Goal: Task Accomplishment & Management: Use online tool/utility

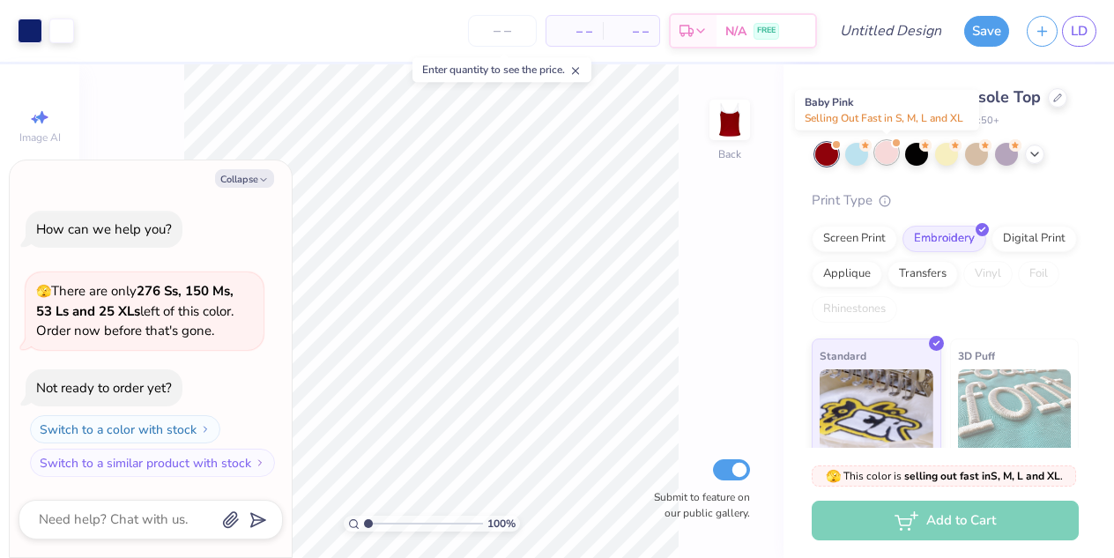
click at [884, 158] on div at bounding box center [886, 152] width 23 height 23
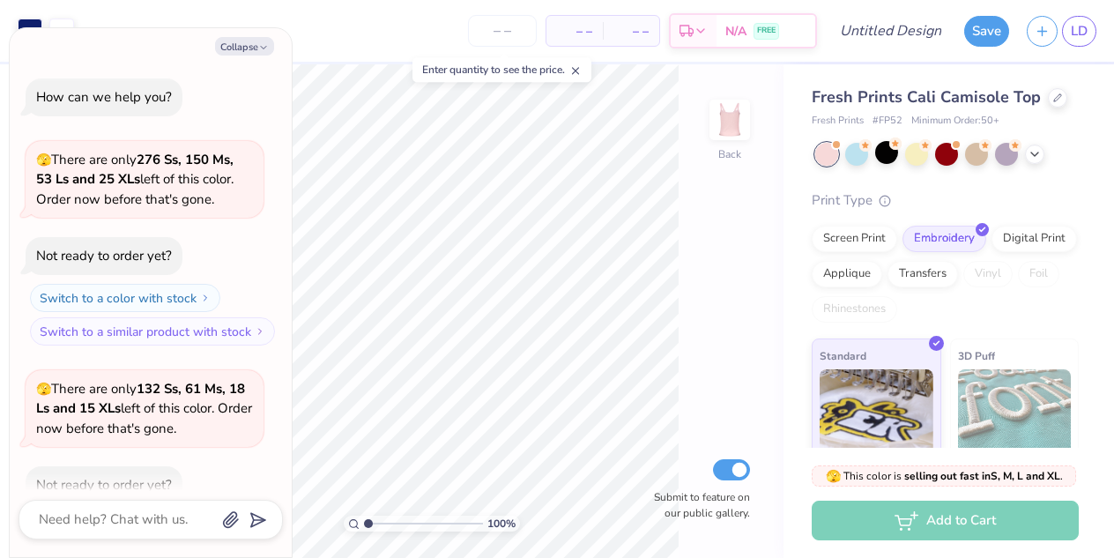
scroll to position [97, 0]
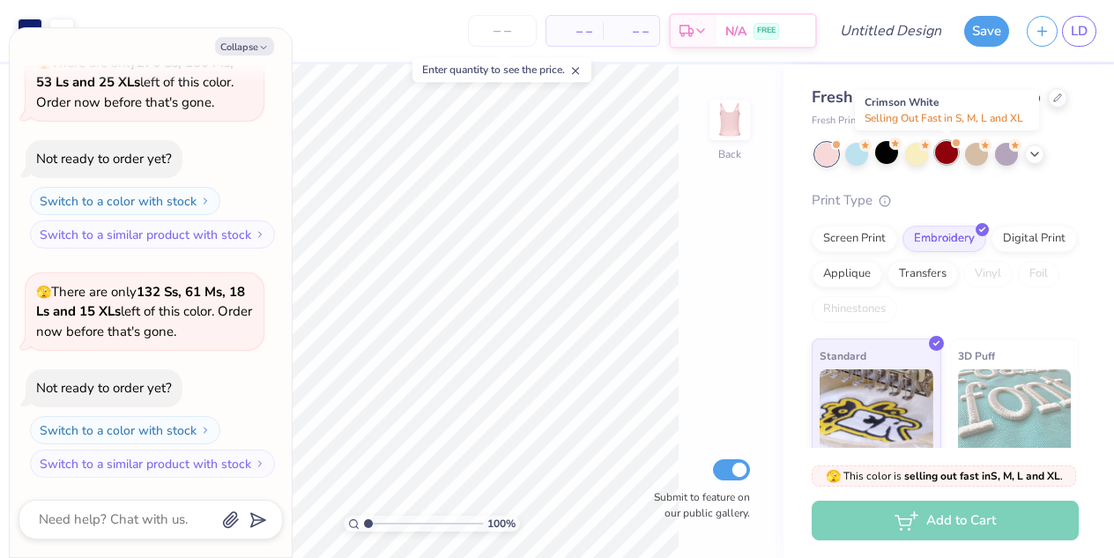
click at [939, 158] on div at bounding box center [946, 152] width 23 height 23
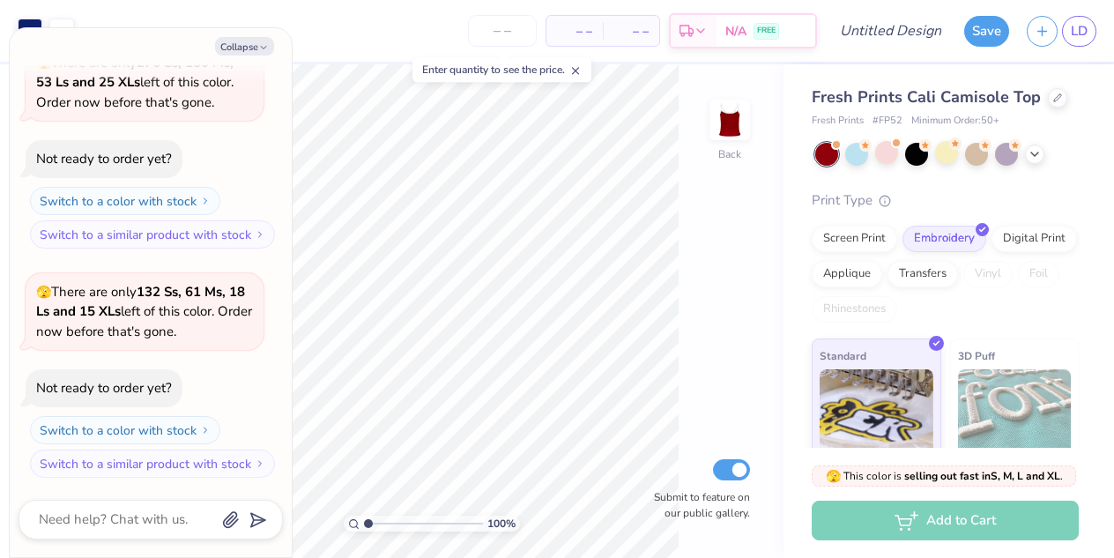
scroll to position [326, 0]
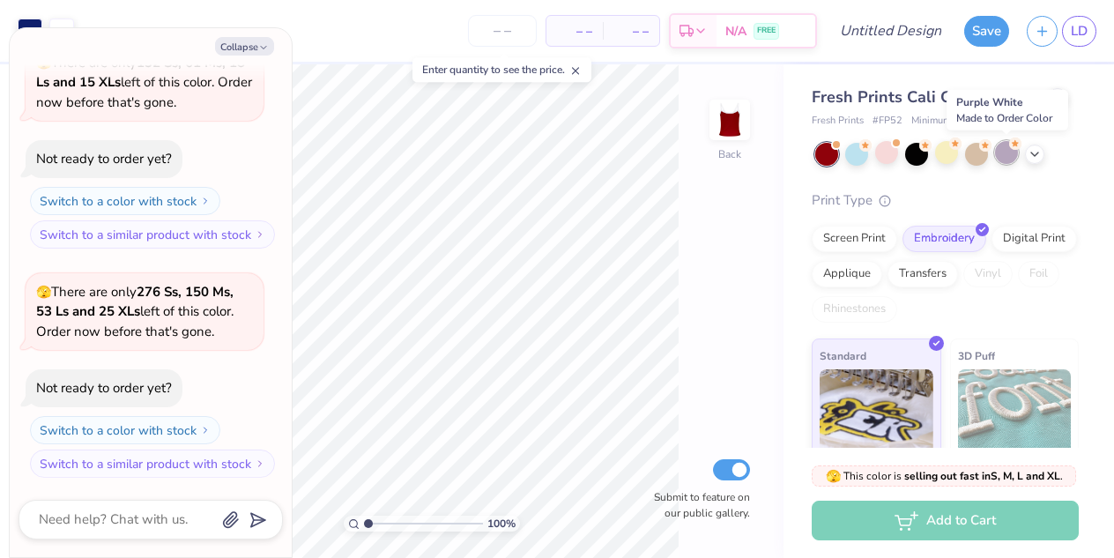
click at [1004, 159] on div at bounding box center [1006, 152] width 23 height 23
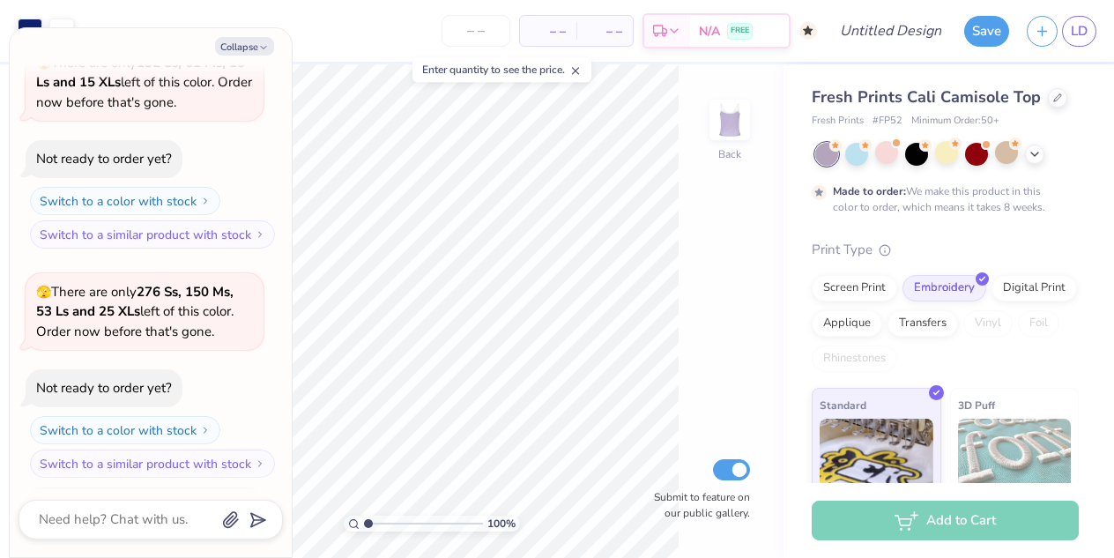
scroll to position [470, 0]
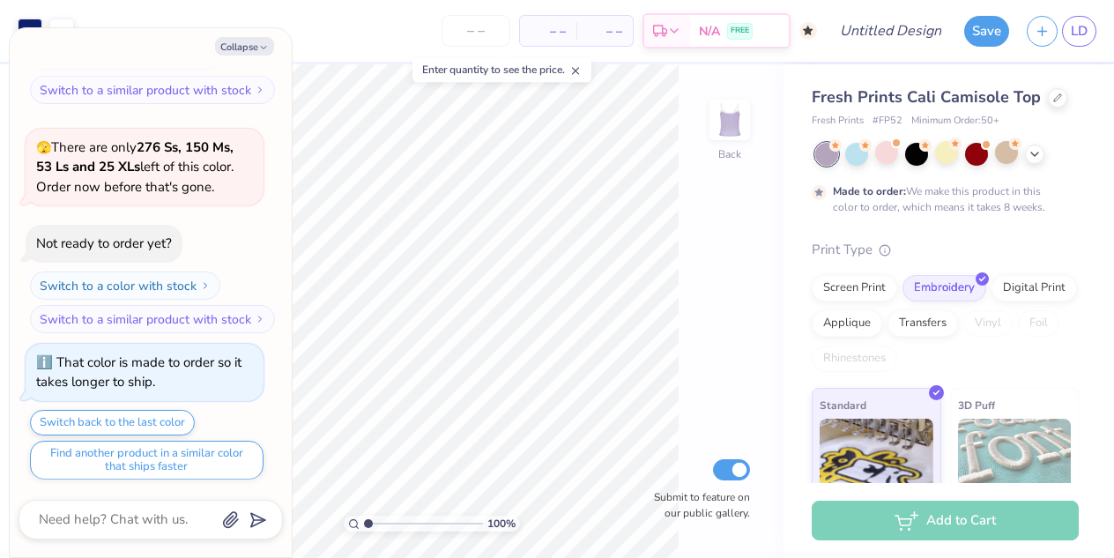
type textarea "x"
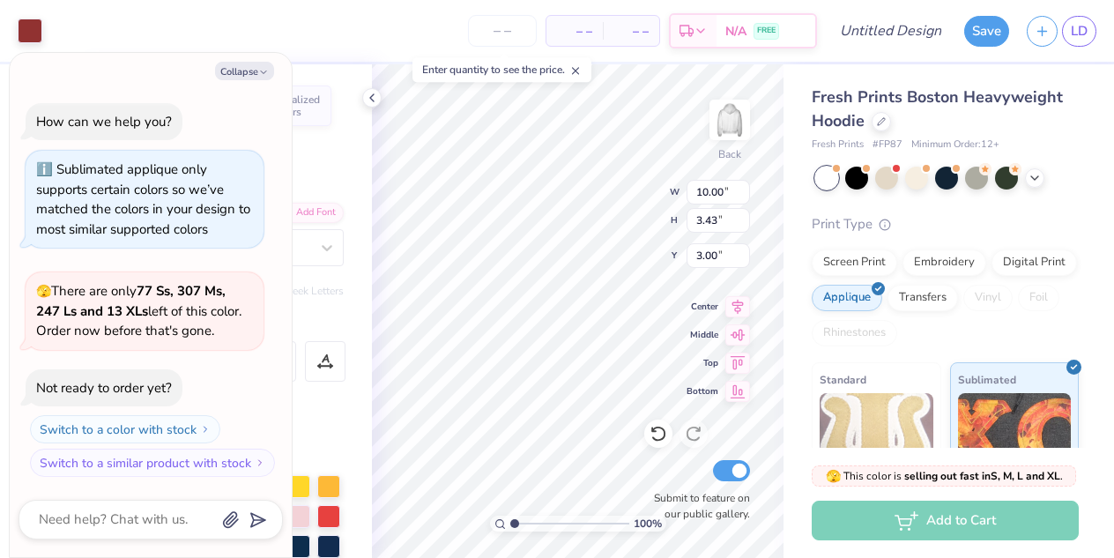
type textarea "x"
click at [742, 194] on input "9.99" at bounding box center [717, 192] width 63 height 25
click at [742, 194] on input "9.98" at bounding box center [717, 192] width 63 height 25
click at [742, 184] on input "9.99" at bounding box center [717, 192] width 63 height 25
type input "10"
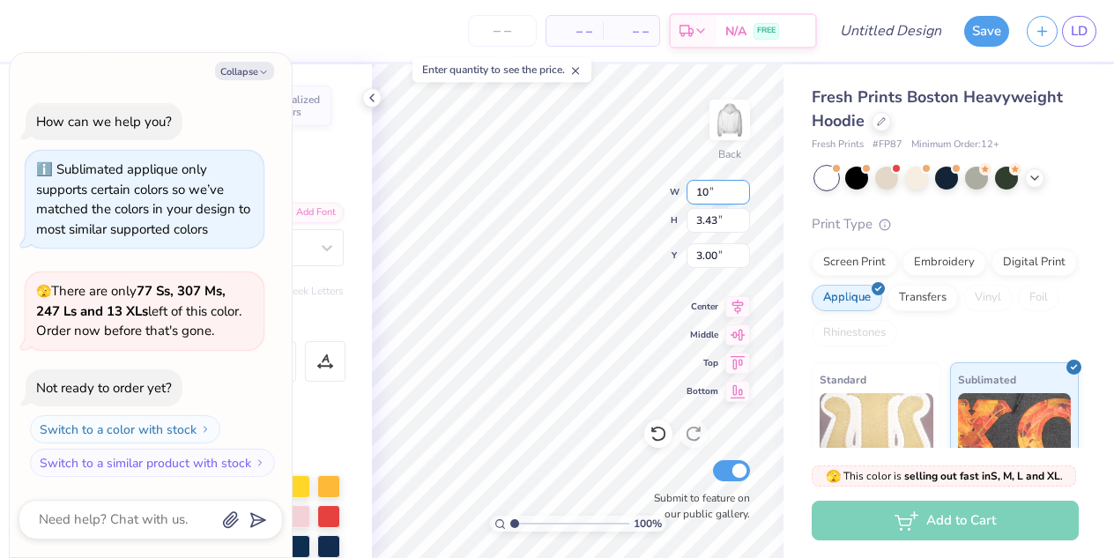
click at [742, 184] on input "10" at bounding box center [717, 192] width 63 height 25
click at [711, 225] on input "3.43" at bounding box center [717, 220] width 63 height 25
click at [930, 269] on div "Embroidery" at bounding box center [944, 260] width 84 height 26
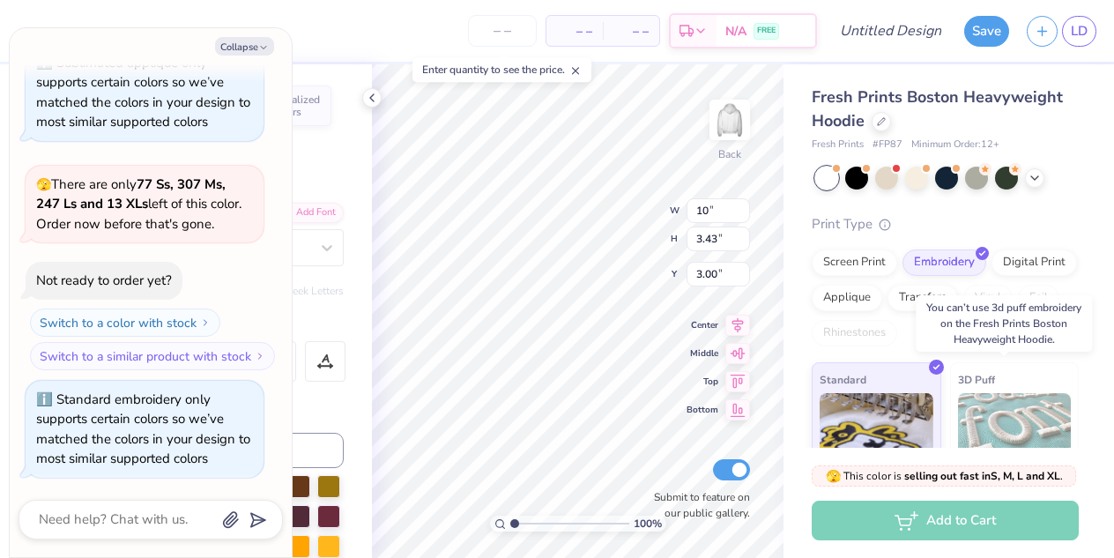
click at [996, 403] on img at bounding box center [1015, 437] width 114 height 88
click at [966, 428] on img at bounding box center [1015, 437] width 114 height 88
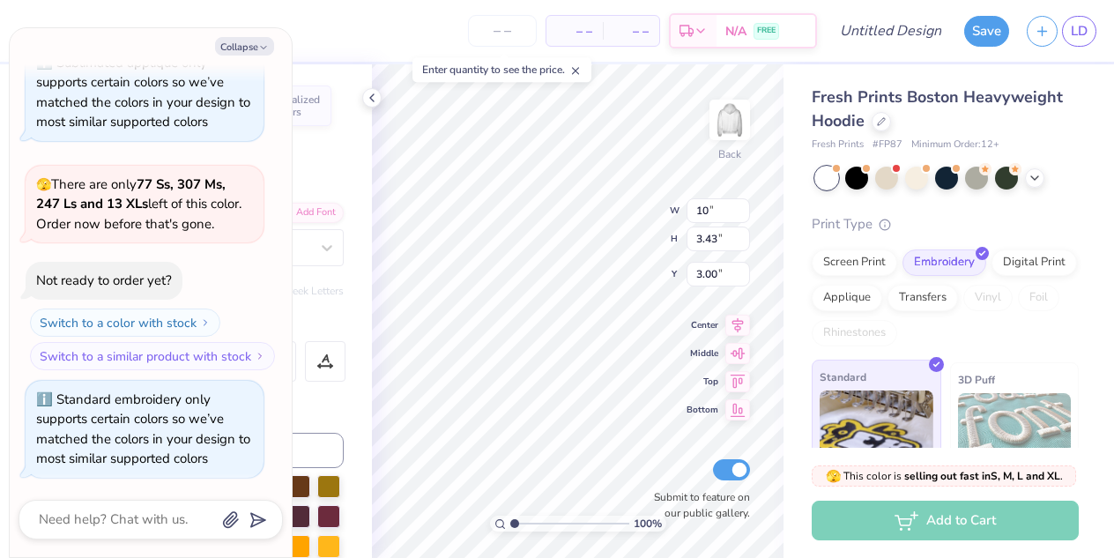
scroll to position [176, 0]
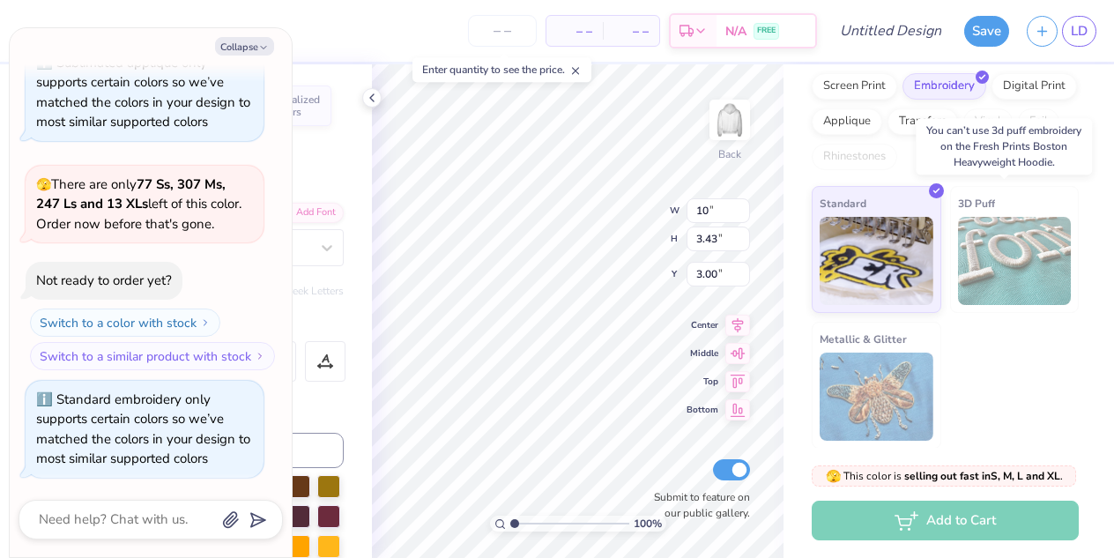
click at [1003, 263] on img at bounding box center [1015, 261] width 114 height 88
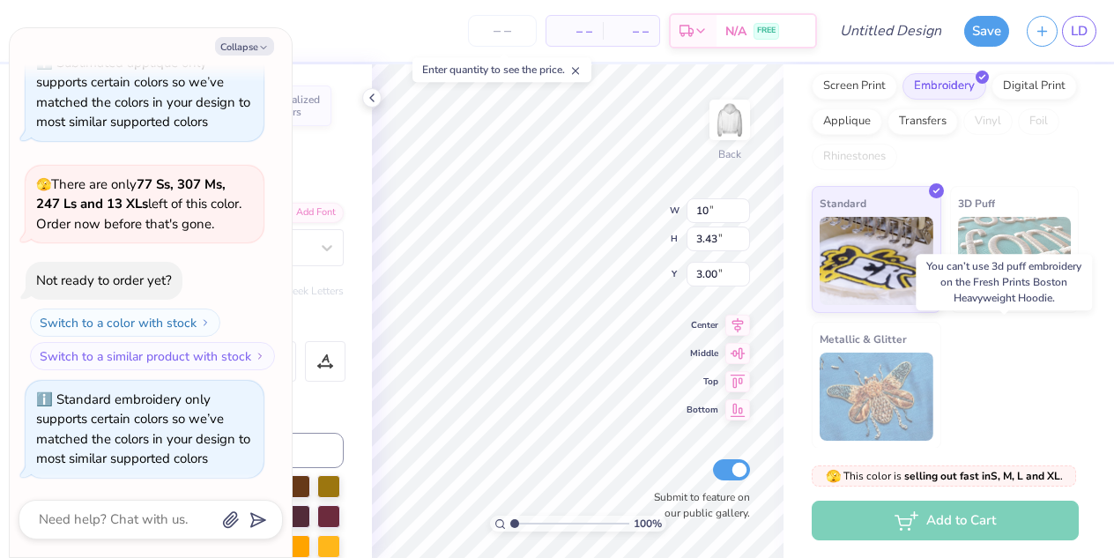
scroll to position [0, 0]
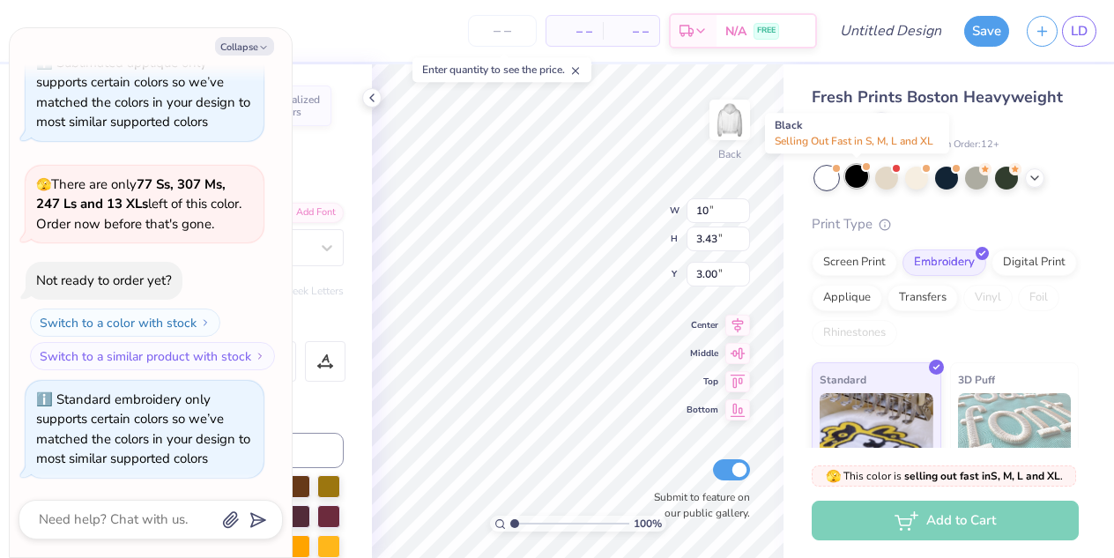
click at [859, 175] on div at bounding box center [856, 176] width 23 height 23
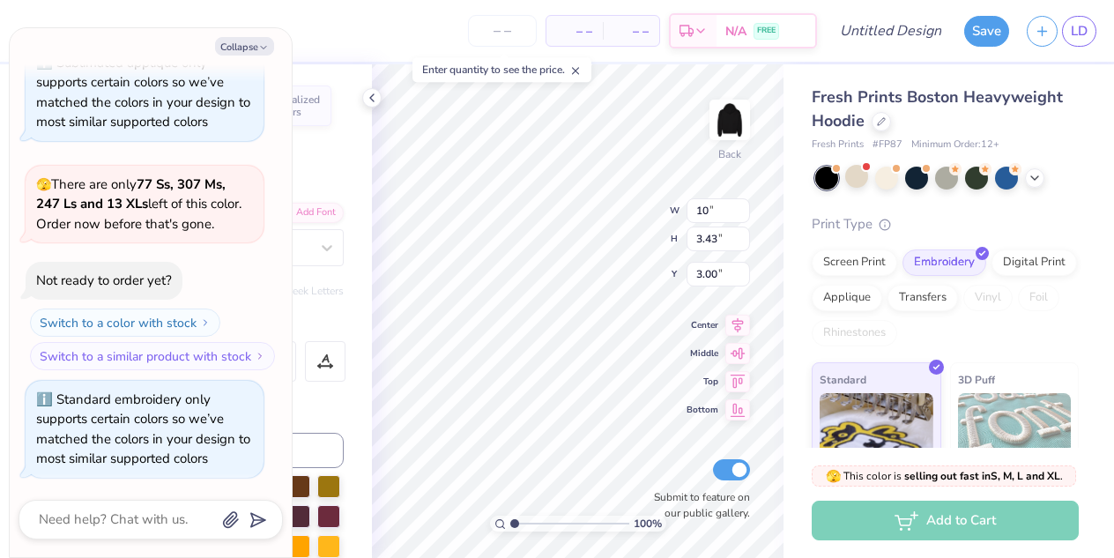
scroll to position [312, 0]
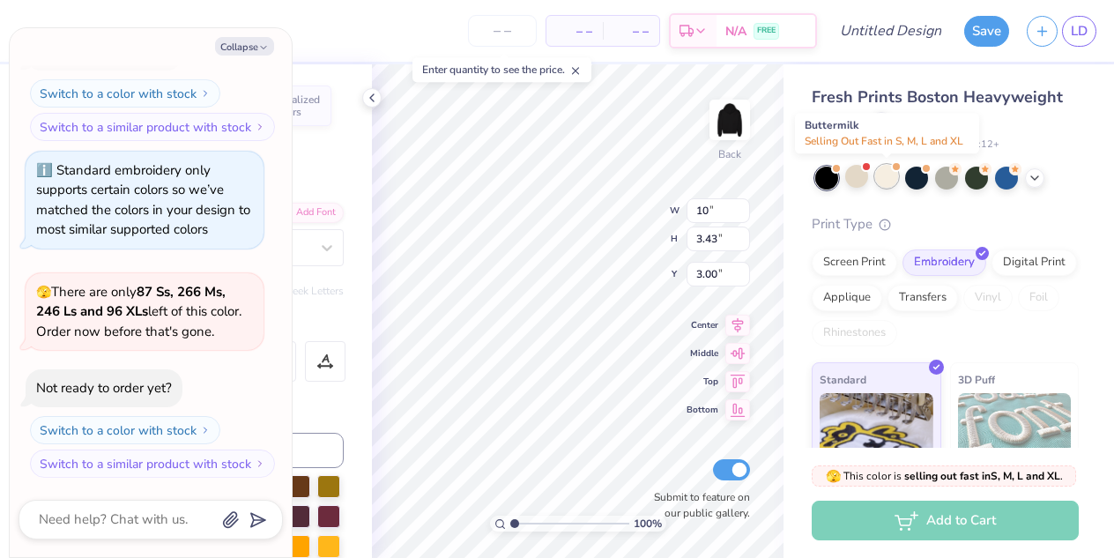
click at [895, 174] on div at bounding box center [886, 176] width 23 height 23
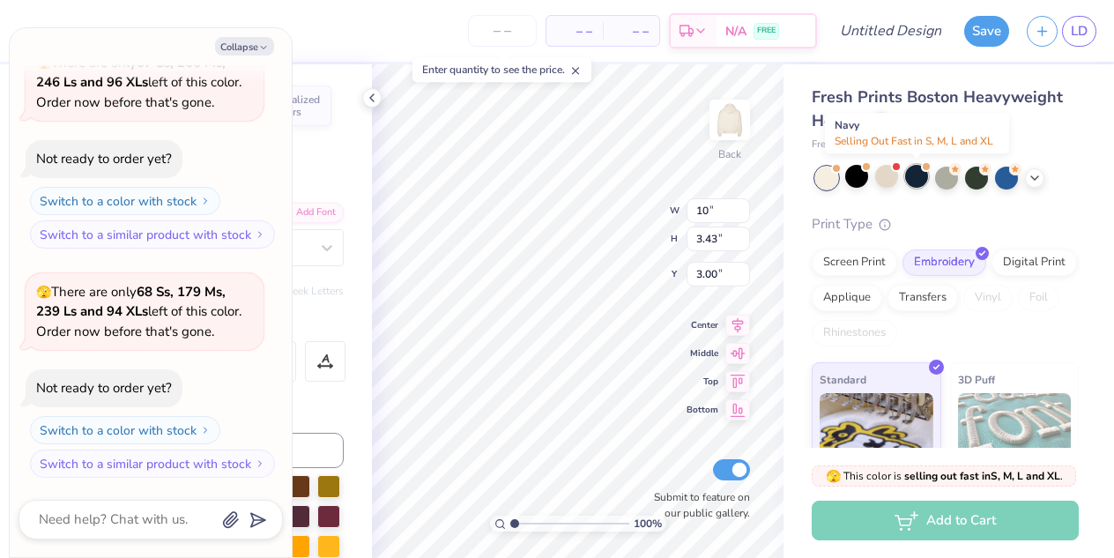
click at [922, 174] on div at bounding box center [916, 176] width 23 height 23
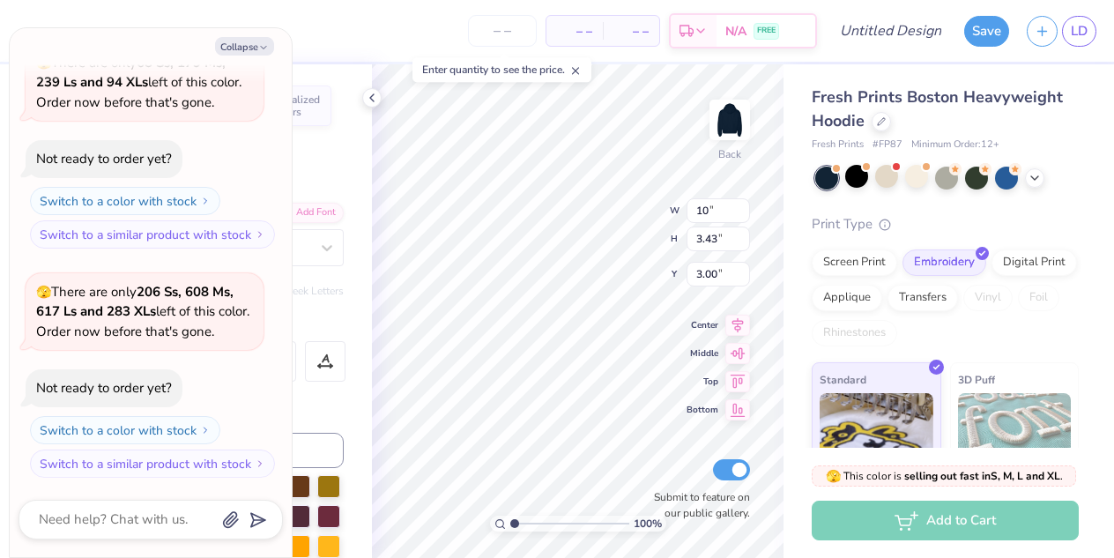
click at [998, 189] on div "Fresh Prints Boston Heavyweight Hoodie Fresh Prints # FP87 Minimum Order: 12 + …" at bounding box center [944, 354] width 267 height 539
click at [1031, 182] on icon at bounding box center [1034, 176] width 14 height 14
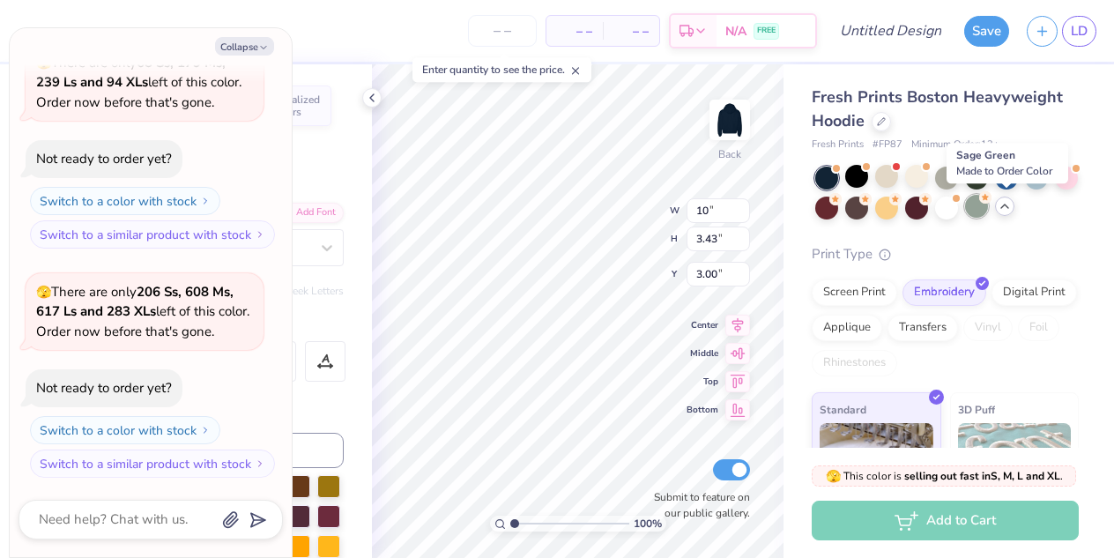
click at [988, 204] on div at bounding box center [976, 206] width 23 height 23
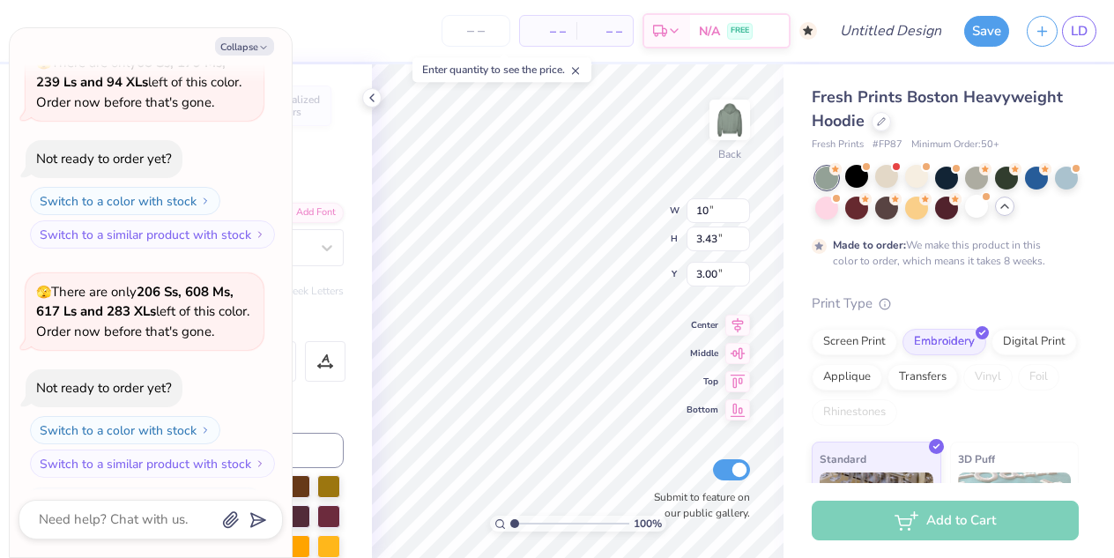
scroll to position [915, 0]
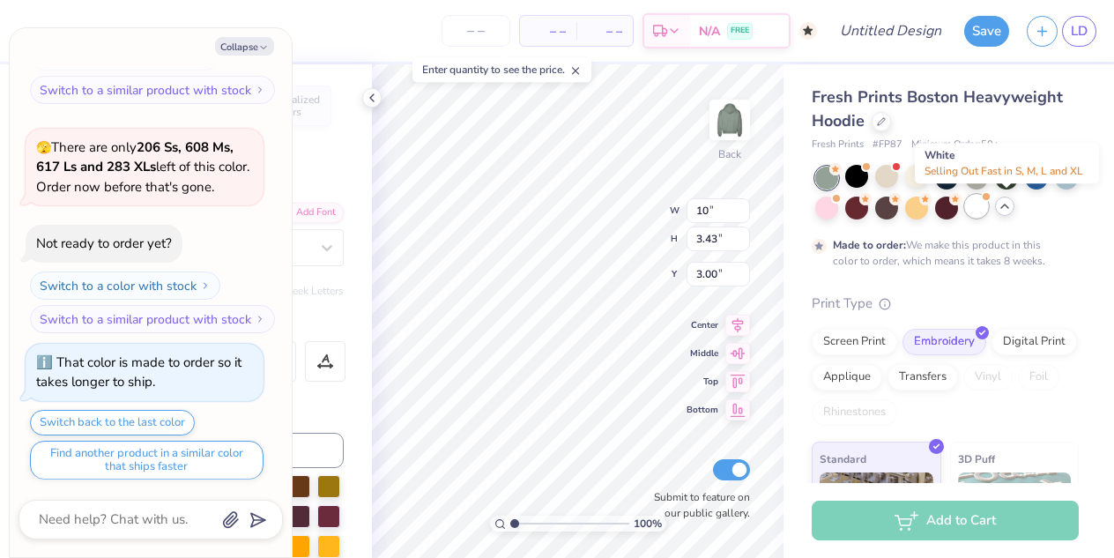
click at [988, 213] on div at bounding box center [976, 206] width 23 height 23
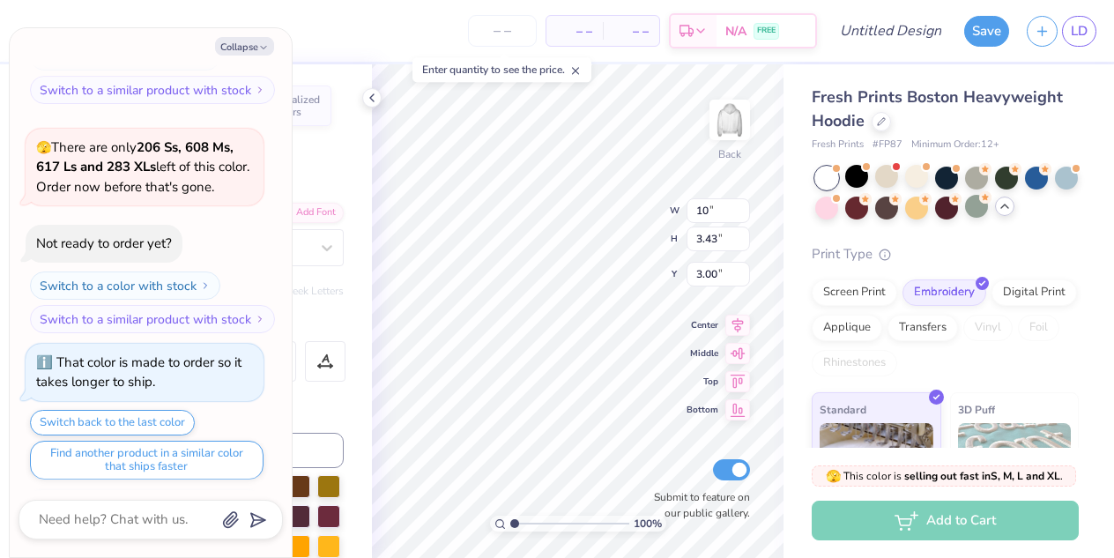
scroll to position [1232, 0]
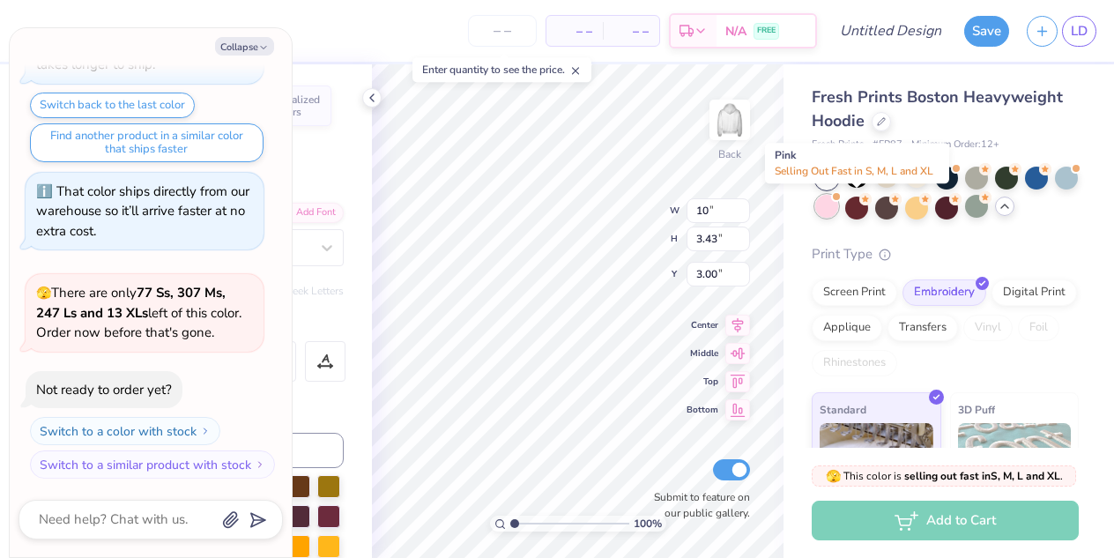
click at [838, 209] on div at bounding box center [826, 206] width 23 height 23
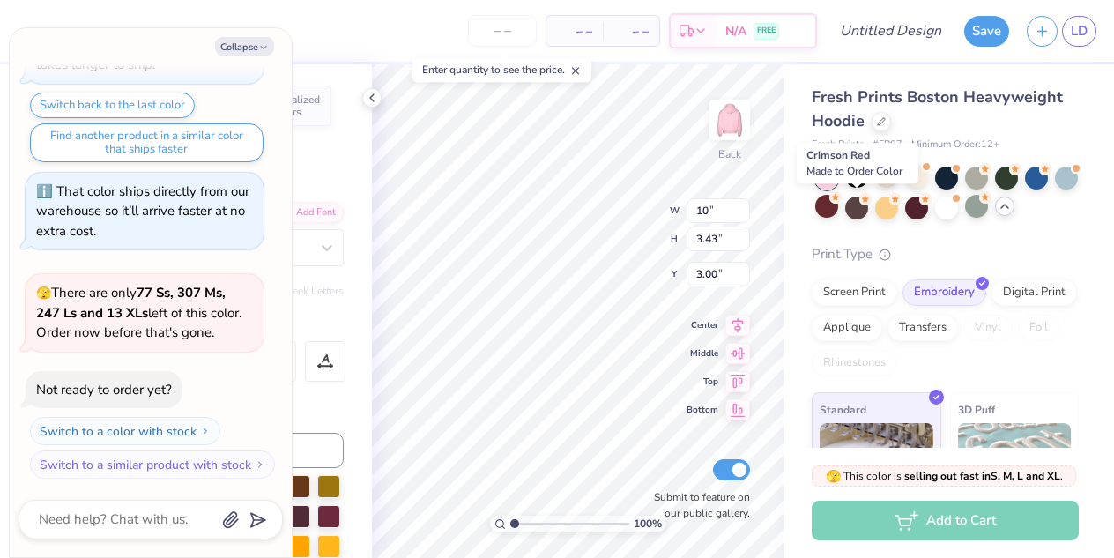
scroll to position [1461, 0]
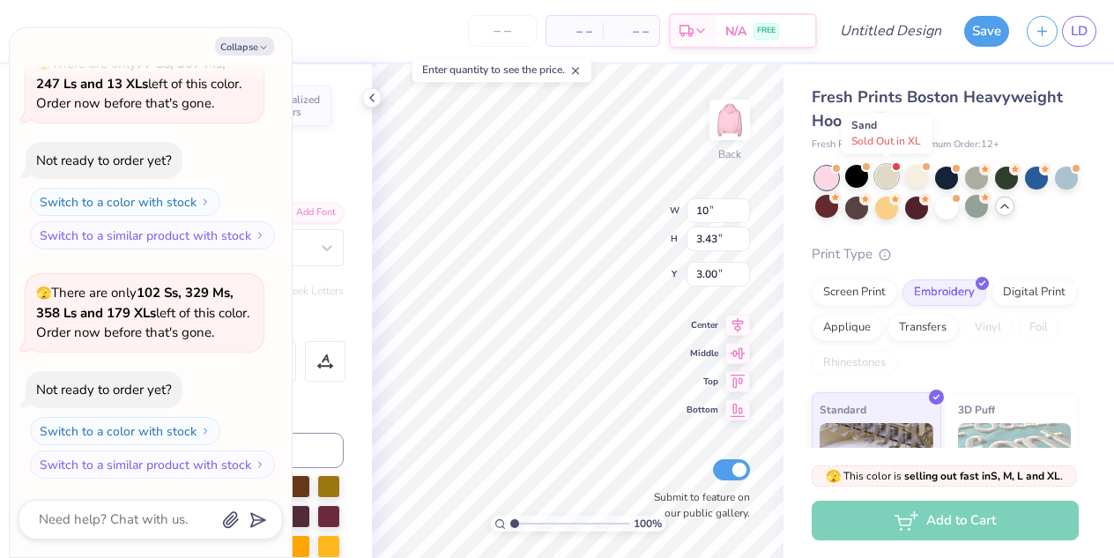
click at [883, 167] on div at bounding box center [886, 176] width 23 height 23
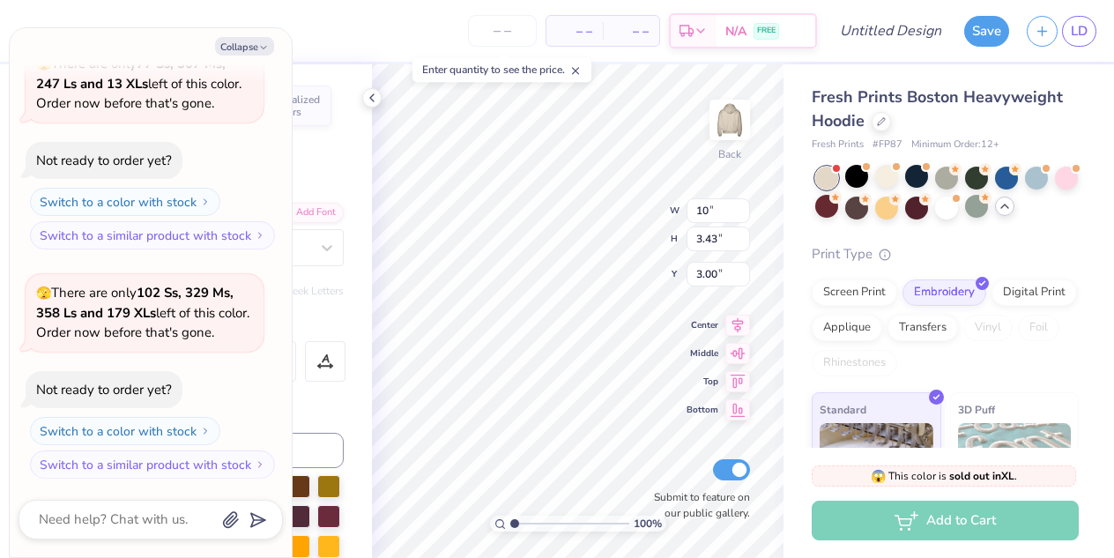
scroll to position [1709, 0]
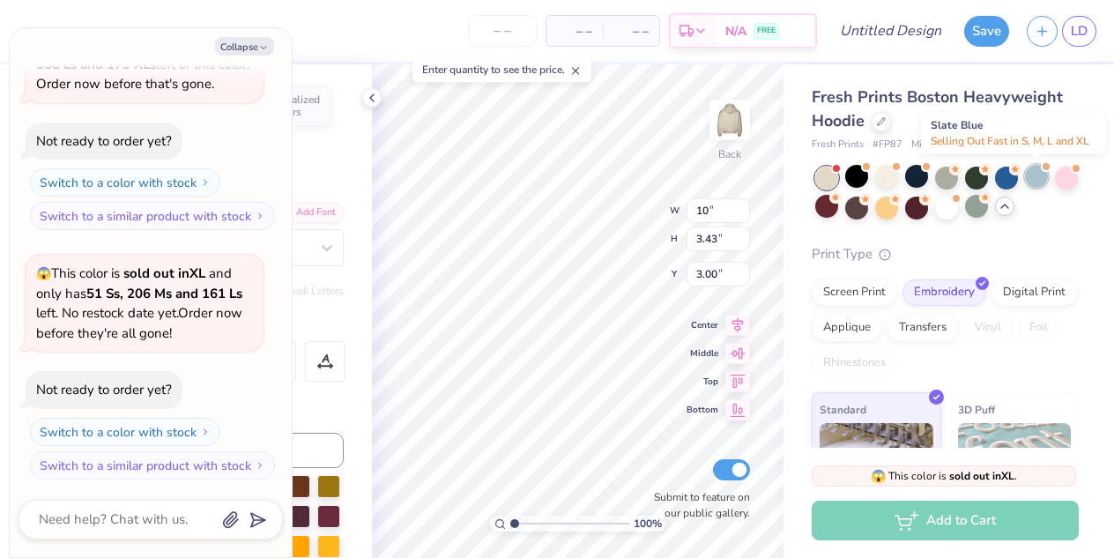
click at [1038, 182] on div at bounding box center [1036, 176] width 23 height 23
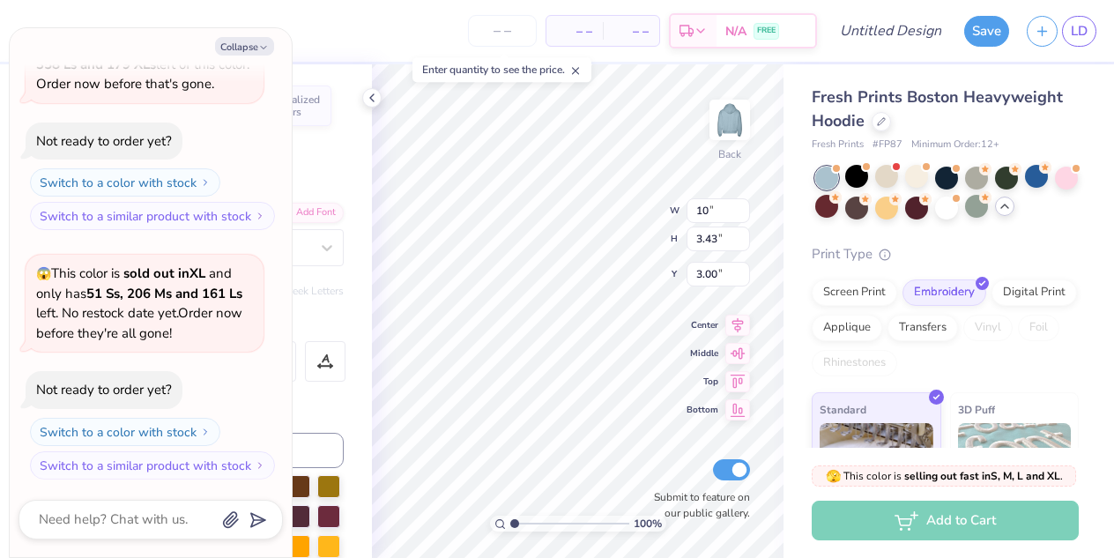
scroll to position [1938, 0]
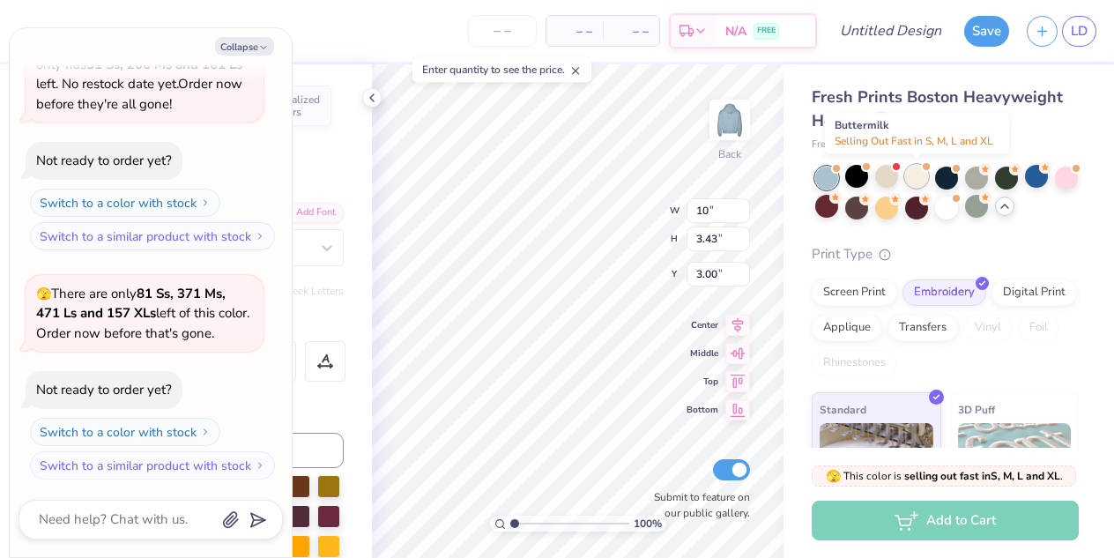
click at [922, 177] on div at bounding box center [916, 176] width 23 height 23
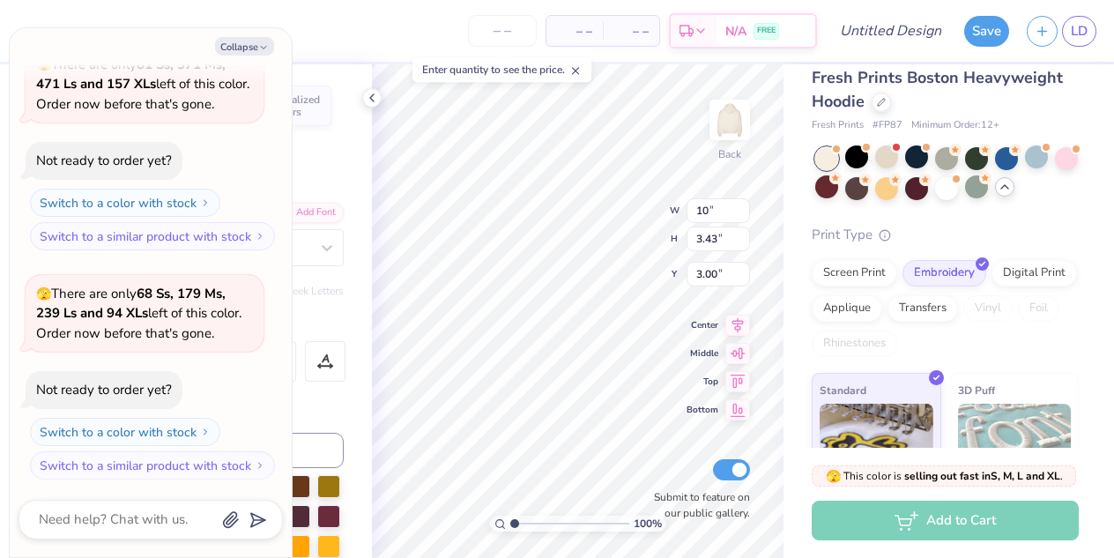
scroll to position [18, 0]
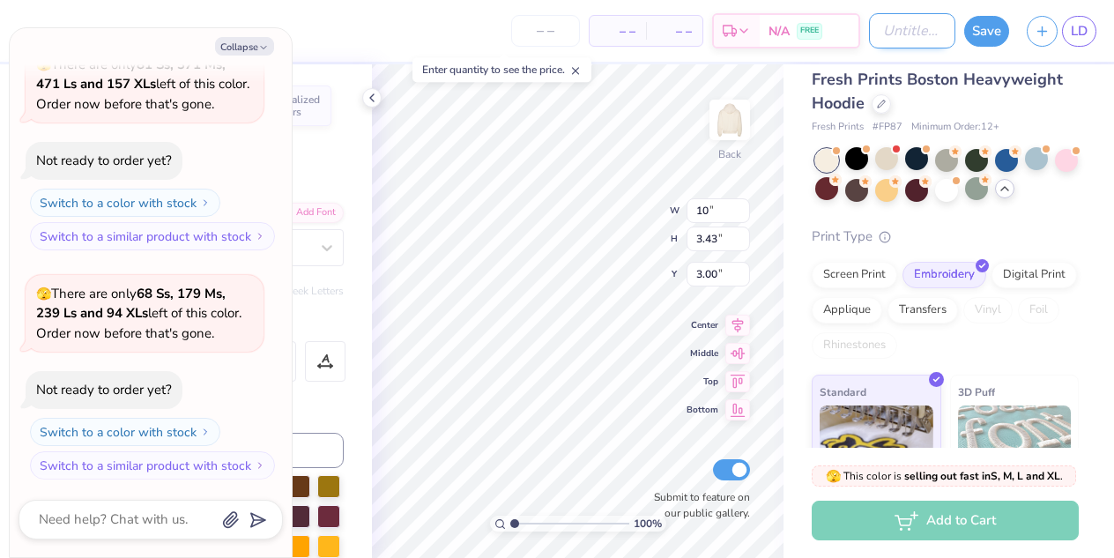
click at [894, 27] on input "Design Title" at bounding box center [912, 30] width 86 height 35
click at [371, 93] on icon at bounding box center [372, 98] width 14 height 14
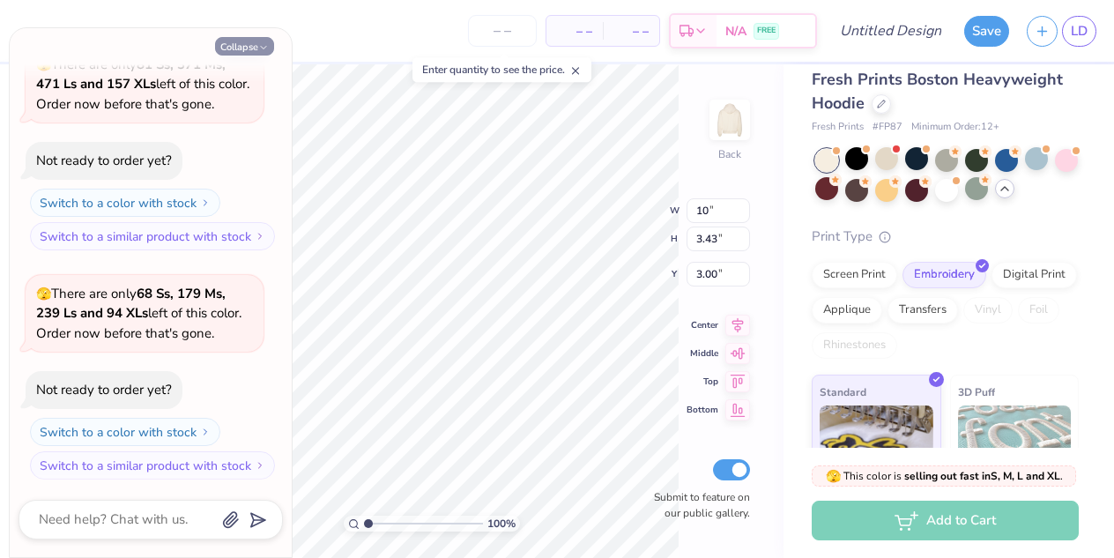
click at [256, 41] on button "Collapse" at bounding box center [244, 46] width 59 height 19
type textarea "x"
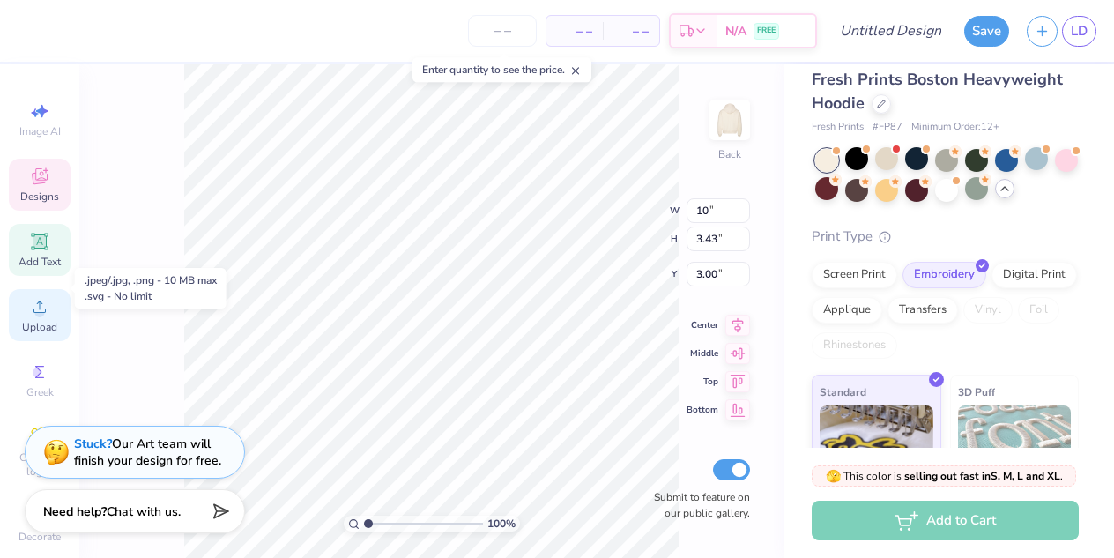
scroll to position [0, 0]
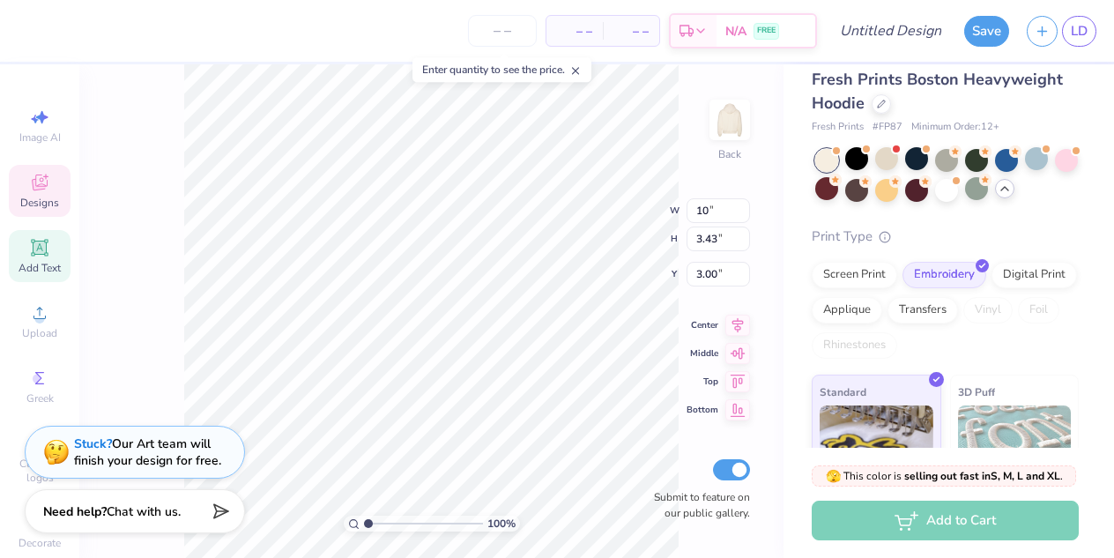
click at [49, 201] on span "Designs" at bounding box center [39, 203] width 39 height 14
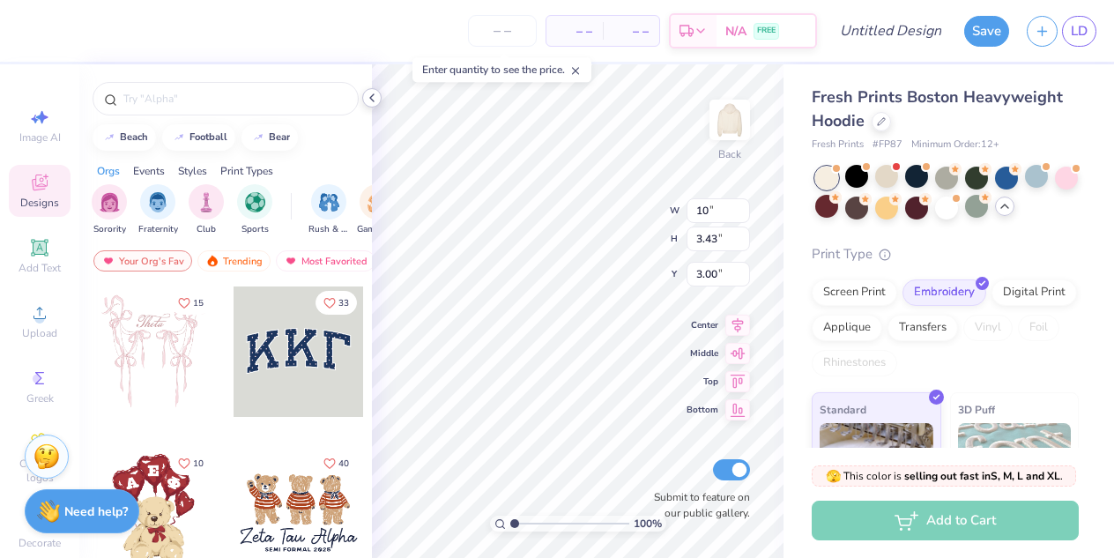
click at [370, 100] on icon at bounding box center [372, 98] width 14 height 14
